Goal: Navigation & Orientation: Go to known website

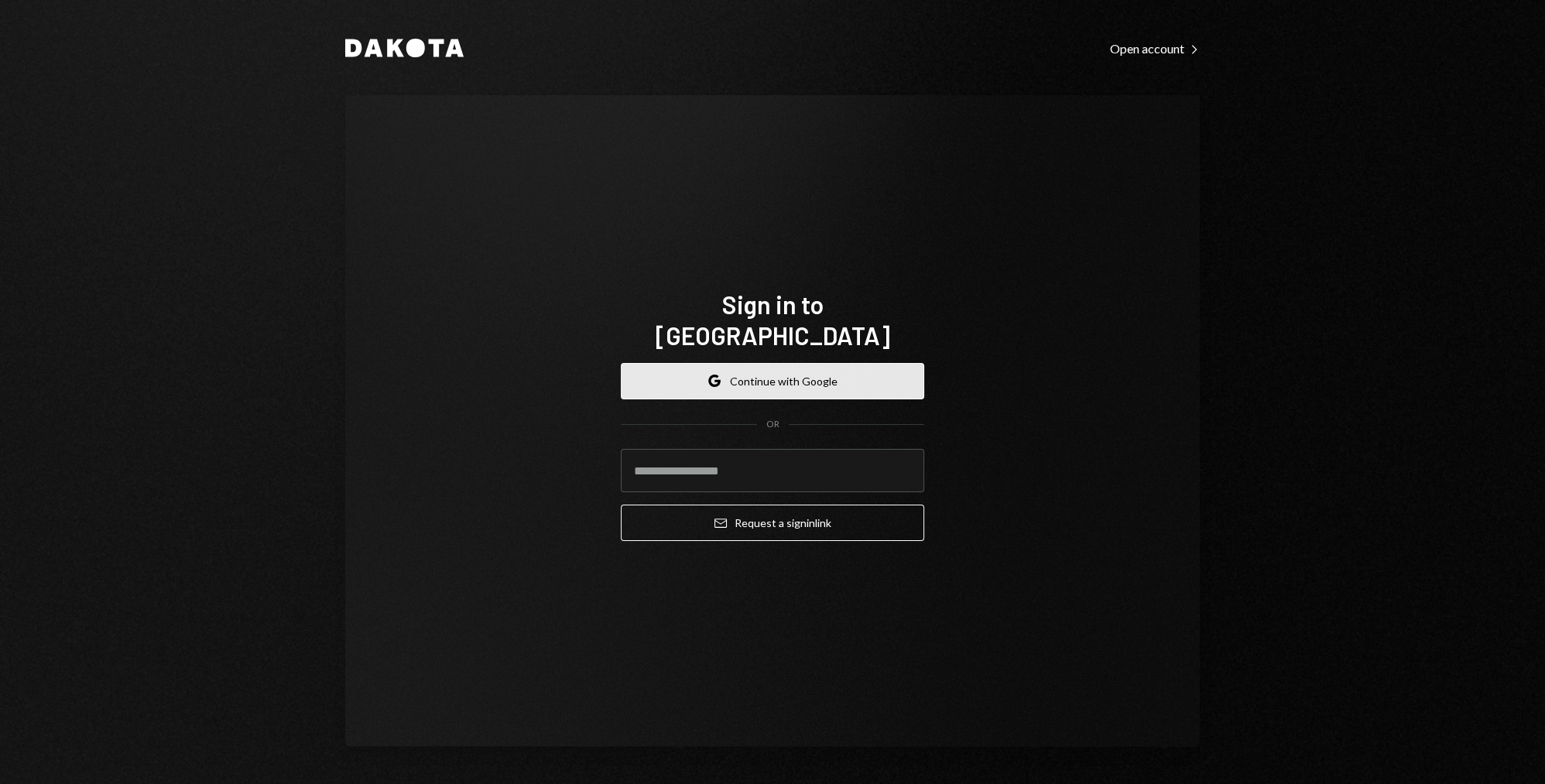
click at [874, 364] on button "Google Continue with Google" at bounding box center [772, 381] width 304 height 36
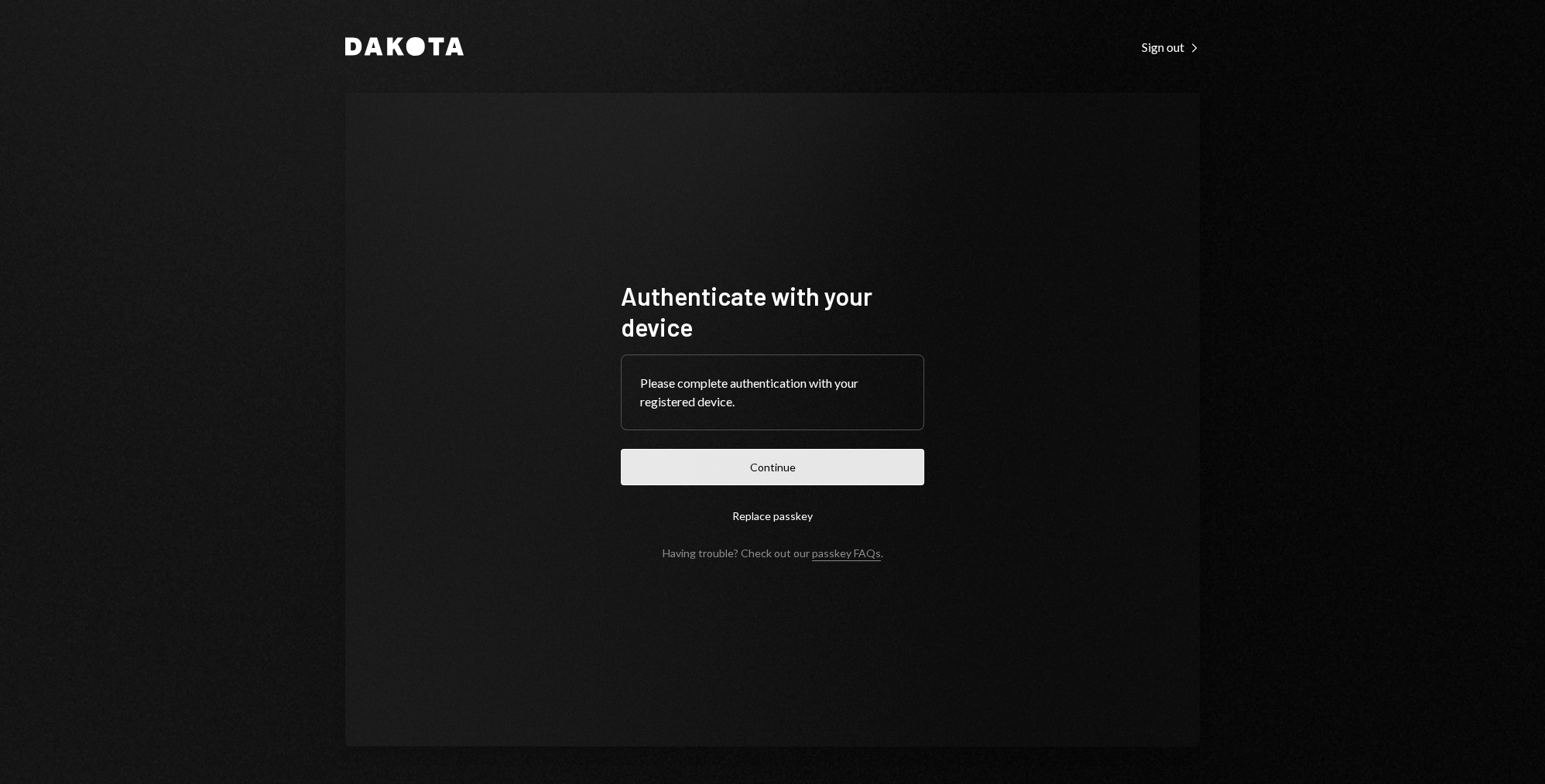
click at [835, 473] on button "Continue" at bounding box center [772, 467] width 304 height 36
